Goal: Task Accomplishment & Management: Manage account settings

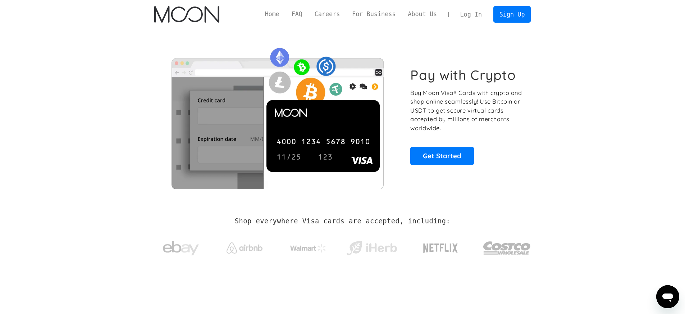
click at [463, 17] on link "Log In" at bounding box center [471, 14] width 34 height 16
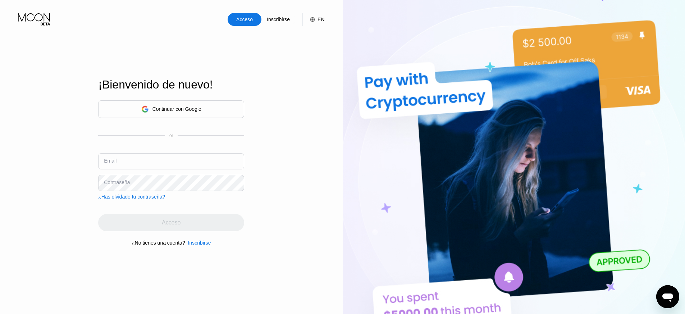
click at [206, 112] on div "Continuar con Google" at bounding box center [171, 109] width 146 height 18
